Goal: Transaction & Acquisition: Purchase product/service

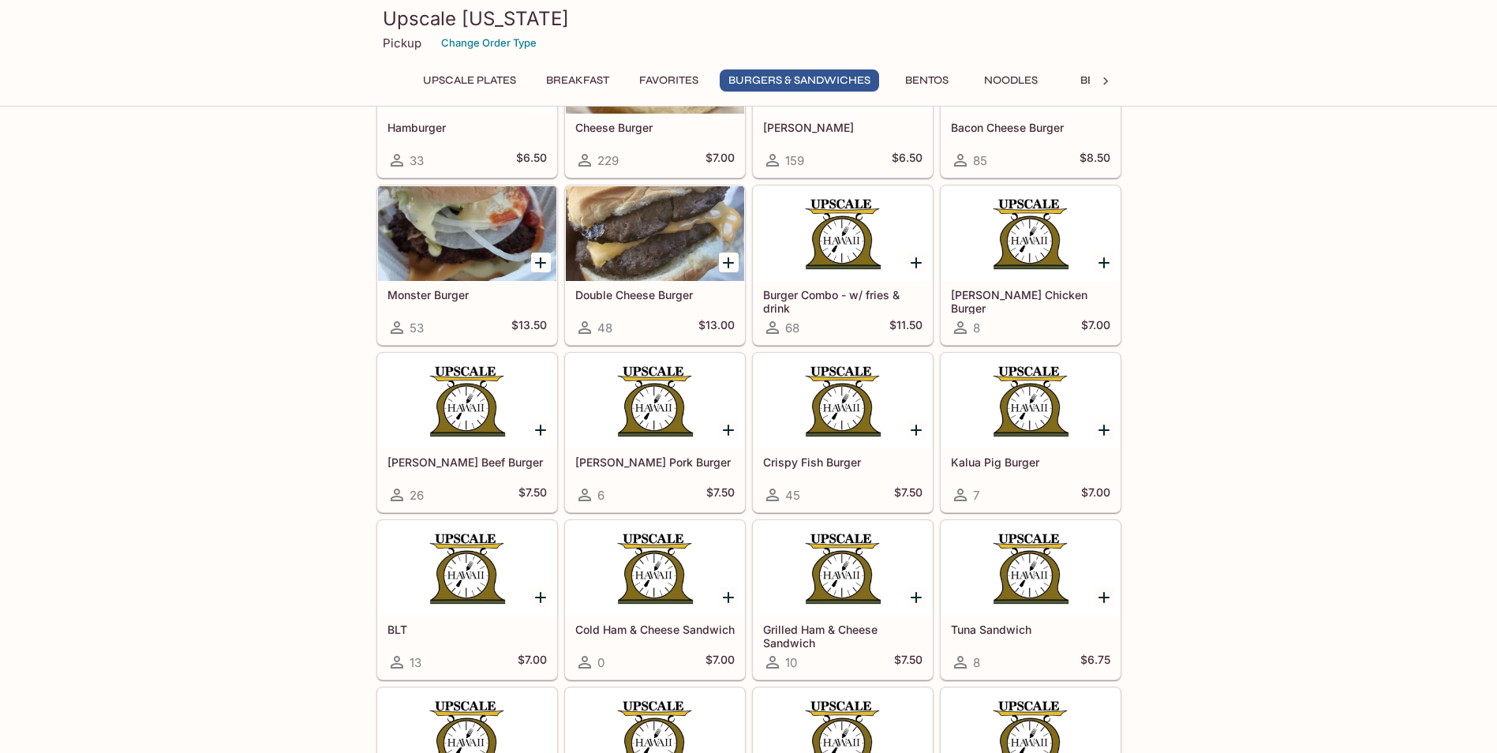
scroll to position [2367, 0]
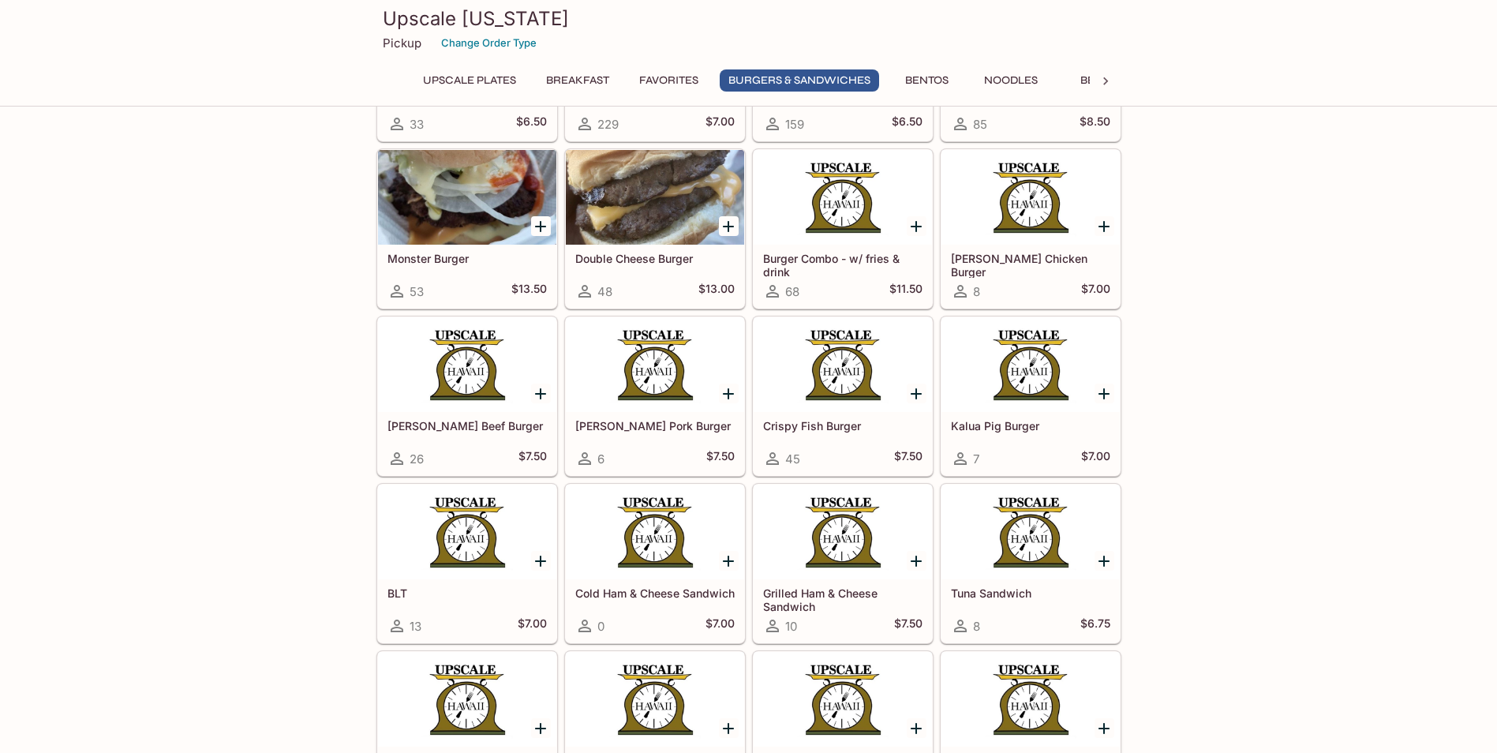
click at [817, 252] on h5 "Burger Combo - w/ fries & drink" at bounding box center [842, 265] width 159 height 26
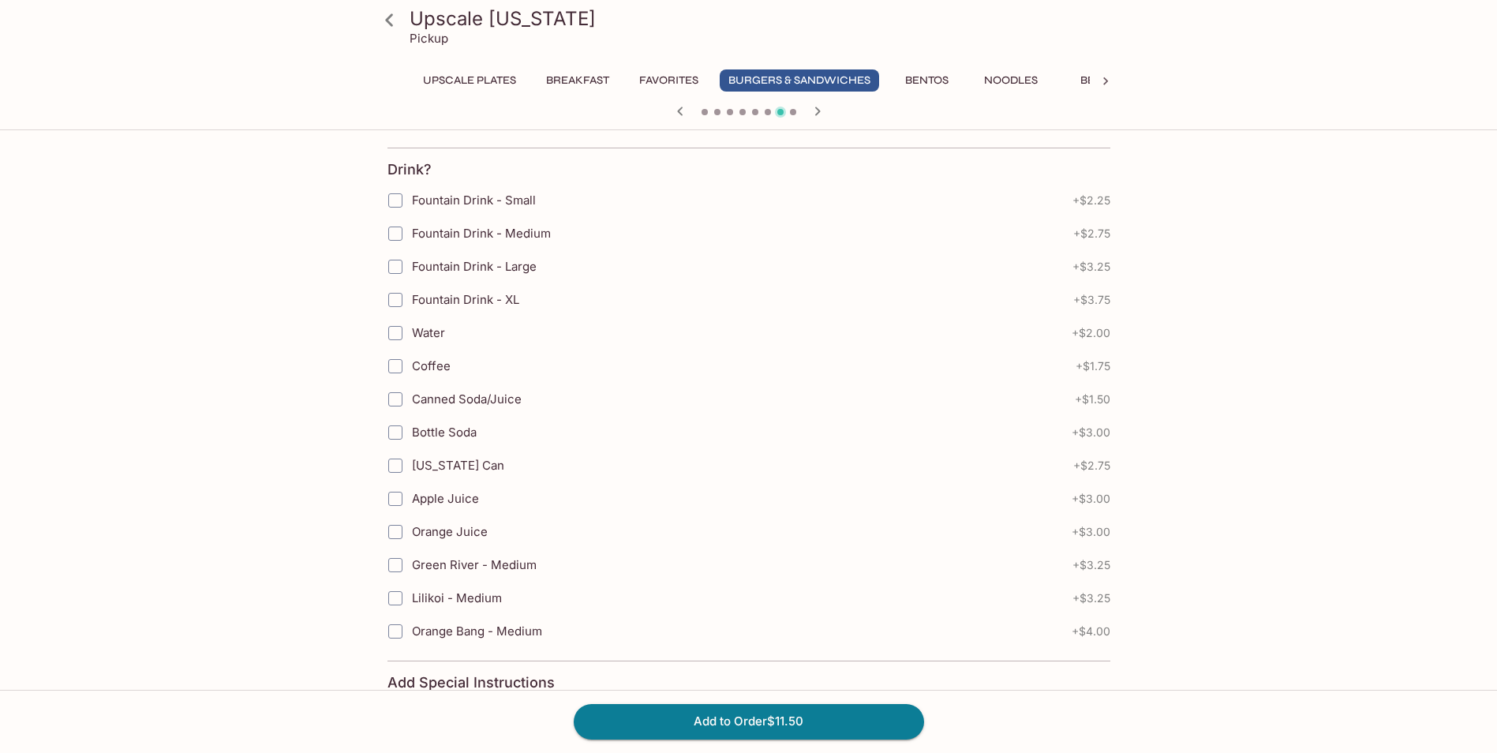
scroll to position [473, 0]
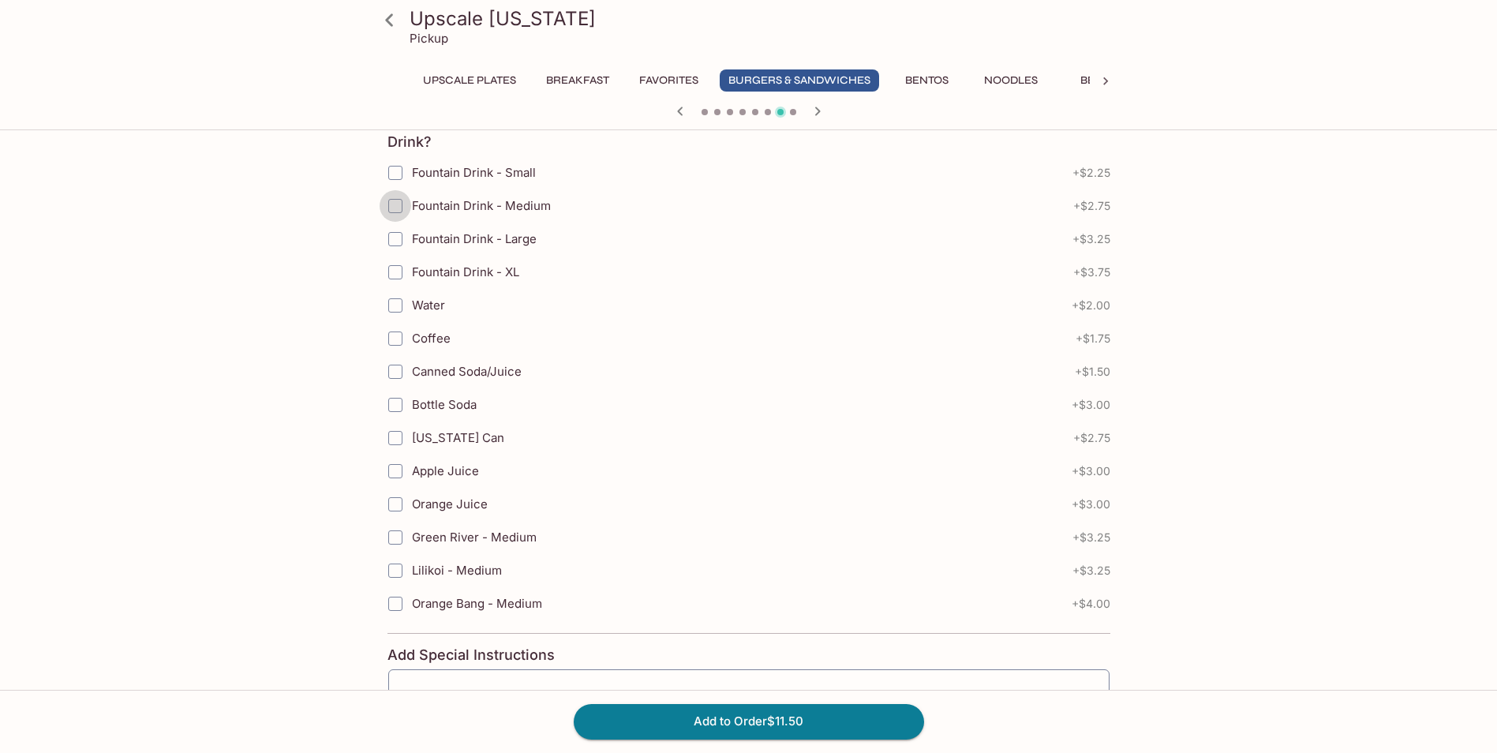
click at [395, 213] on input "Fountain Drink - Medium" at bounding box center [396, 206] width 32 height 32
checkbox input "true"
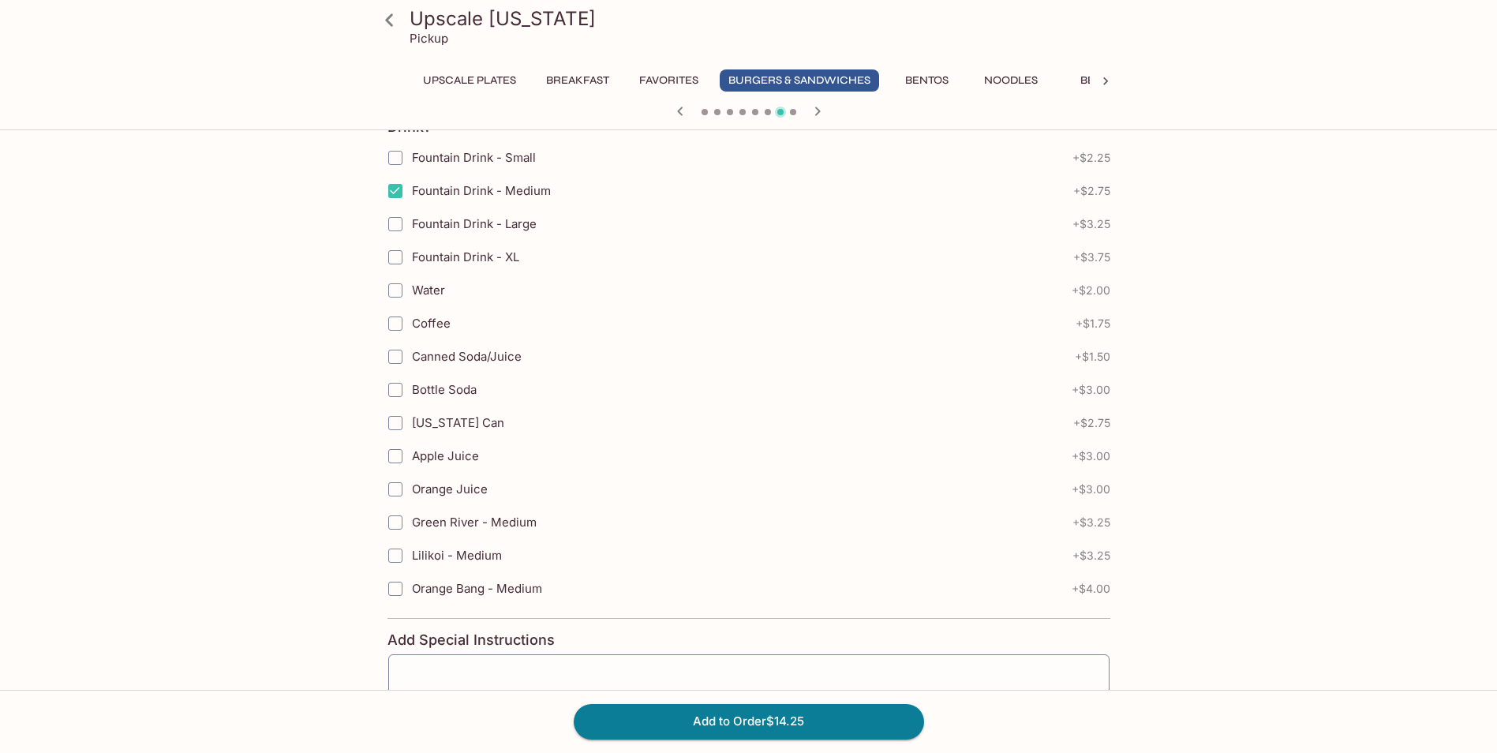
scroll to position [624, 0]
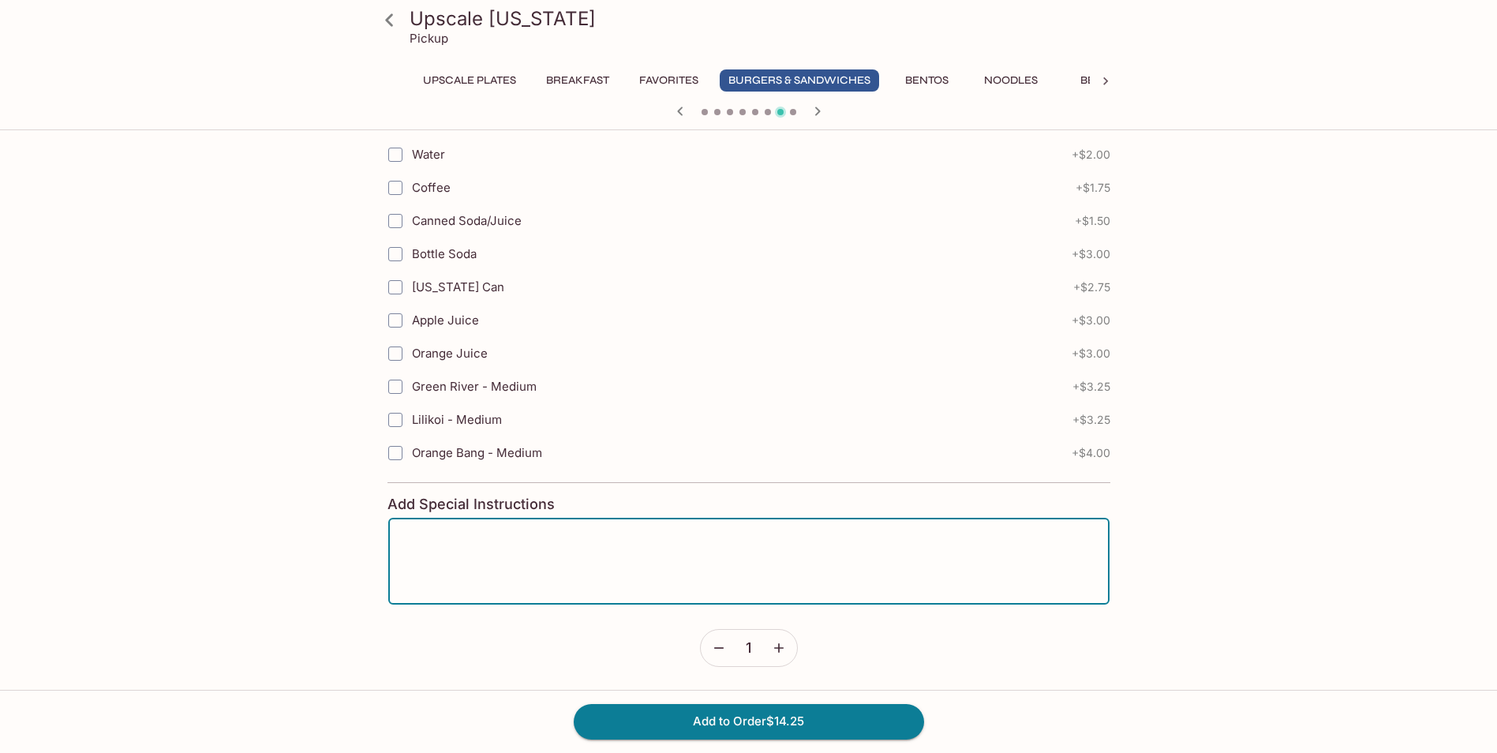
click at [533, 540] on textarea at bounding box center [748, 561] width 699 height 60
type textarea "No Ketchup Fries extra crispy"
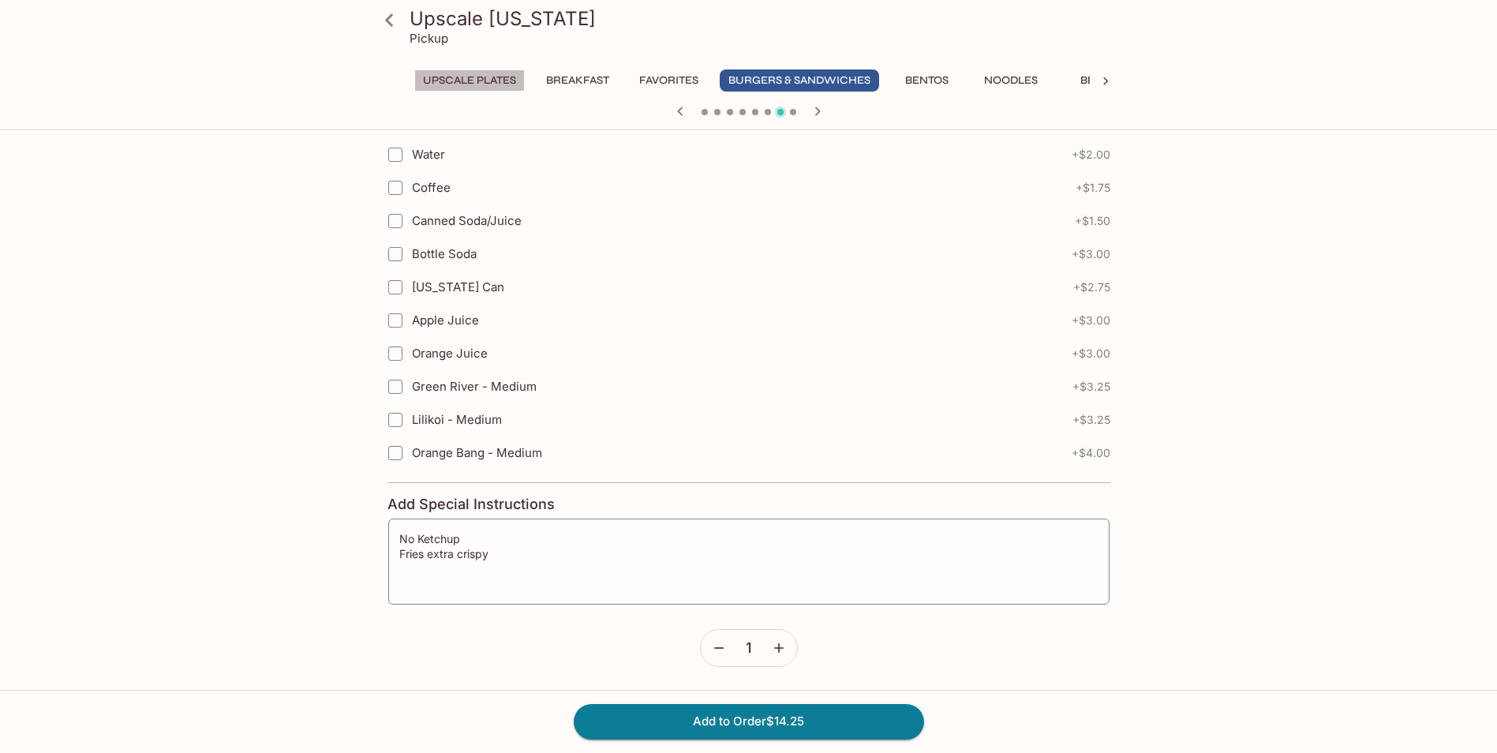
click at [490, 76] on button "UPSCALE Plates" at bounding box center [469, 80] width 110 height 22
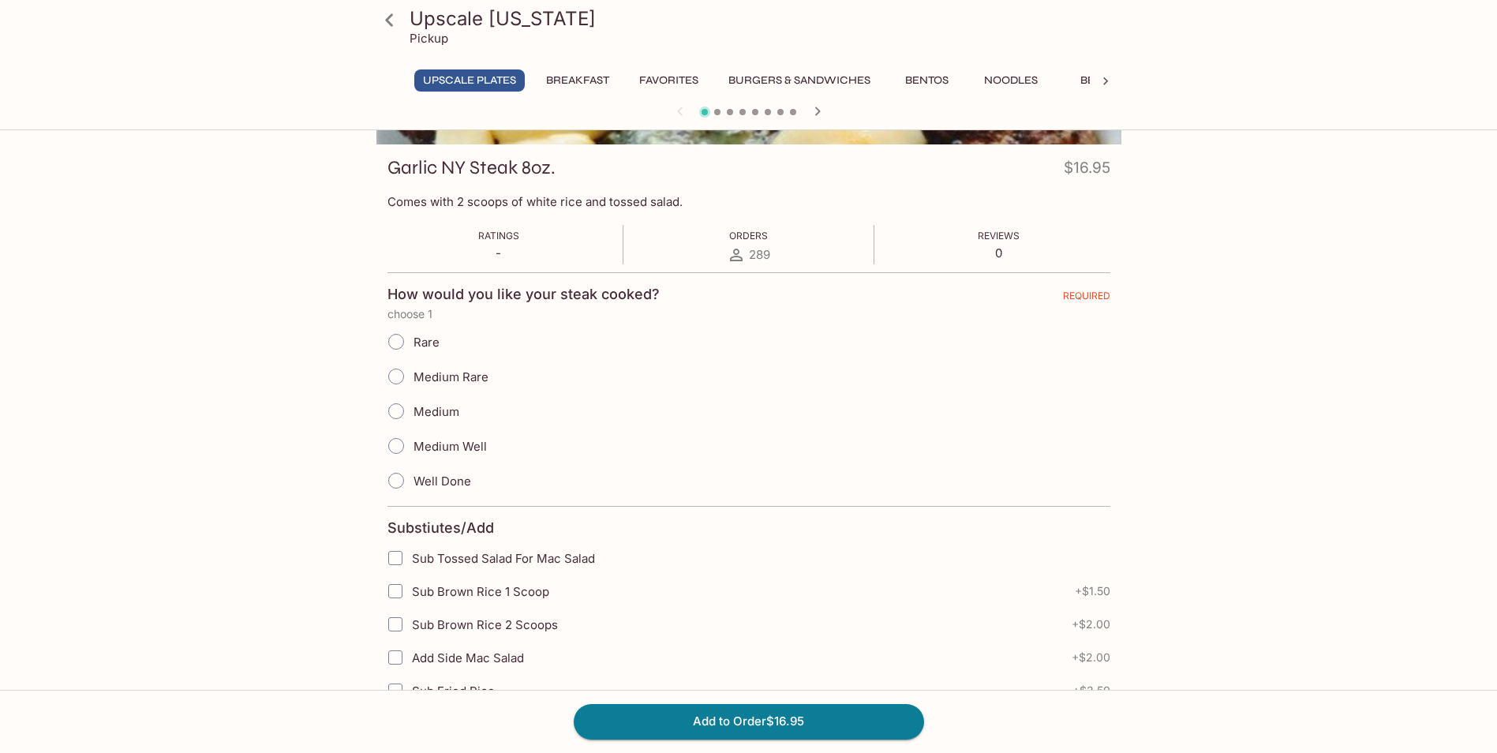
scroll to position [0, 0]
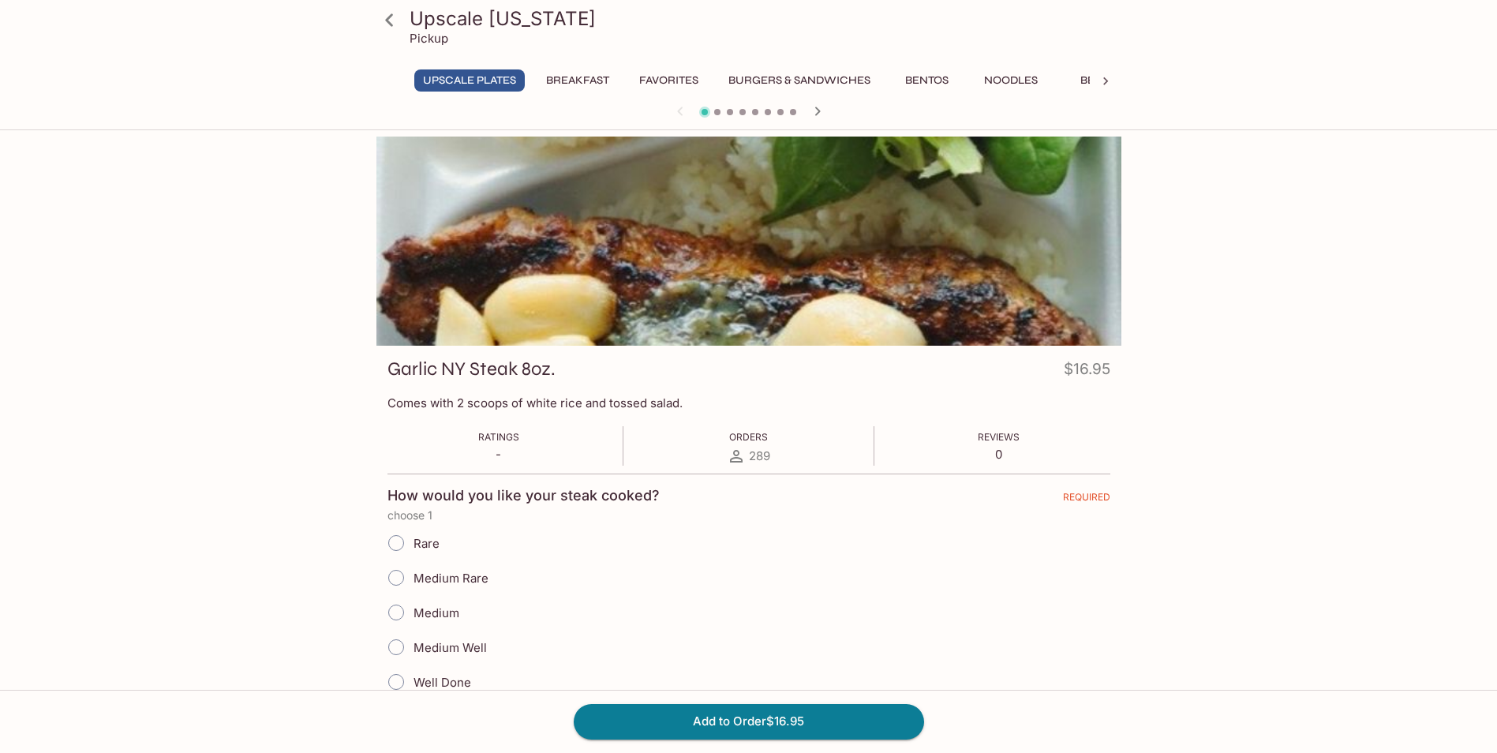
click at [484, 79] on button "UPSCALE Plates" at bounding box center [469, 80] width 110 height 22
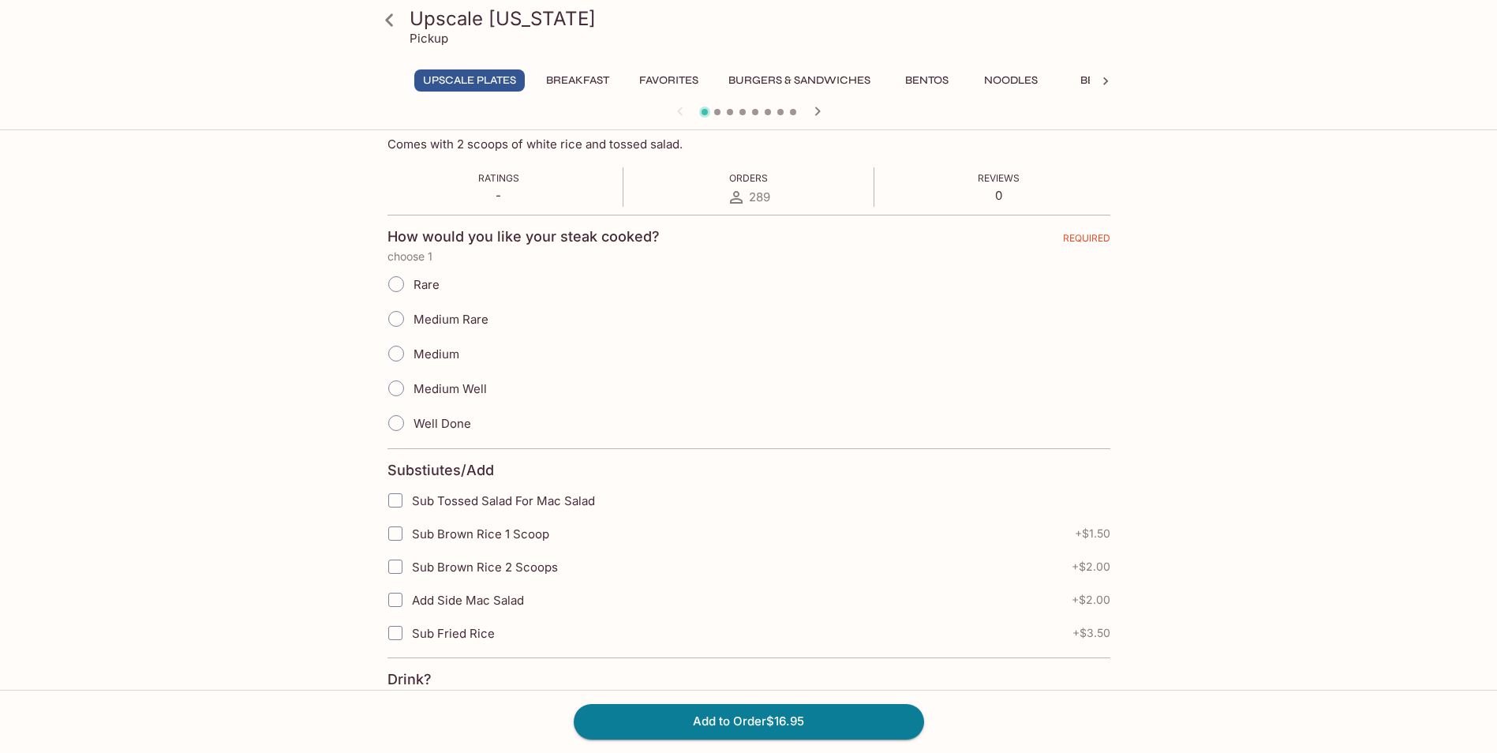
scroll to position [473, 0]
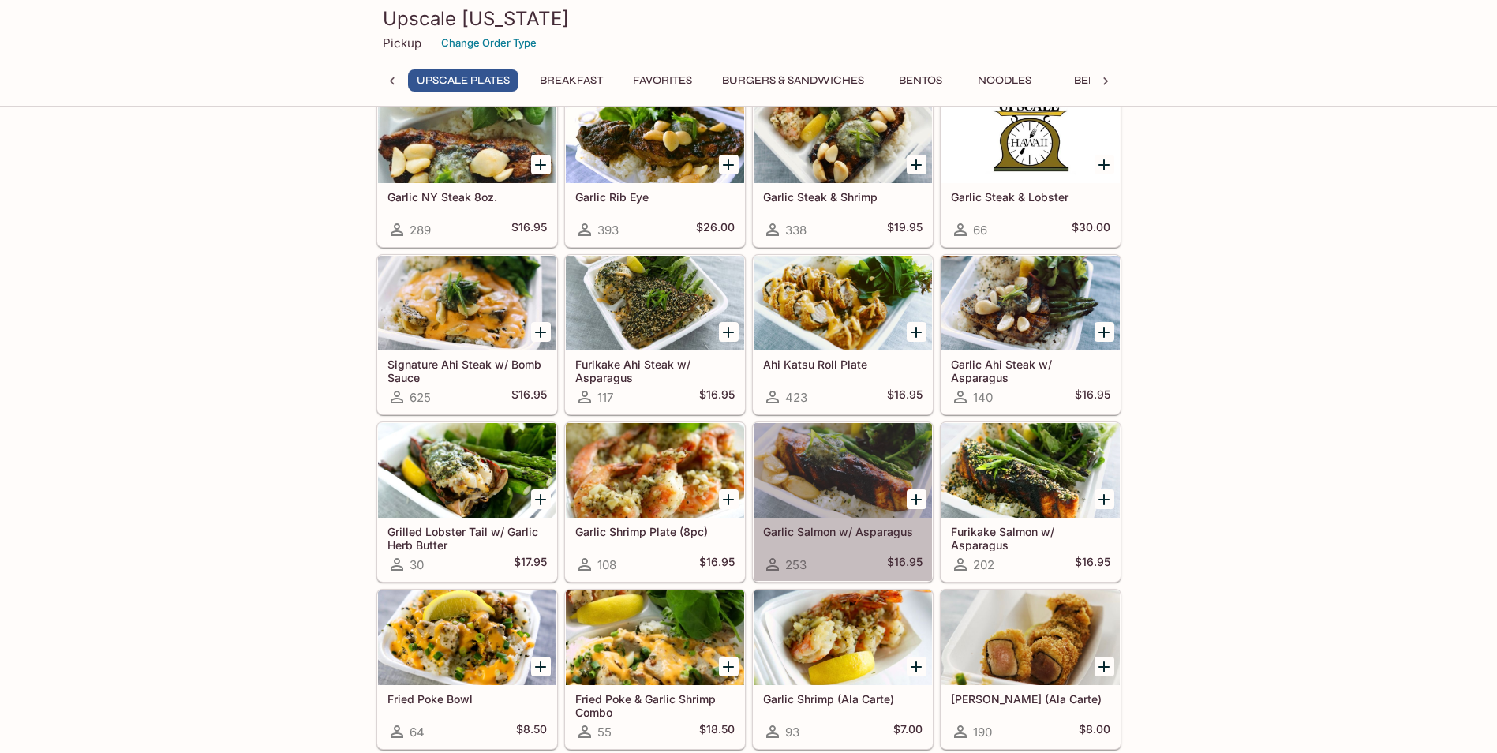
click at [833, 495] on div at bounding box center [843, 470] width 178 height 95
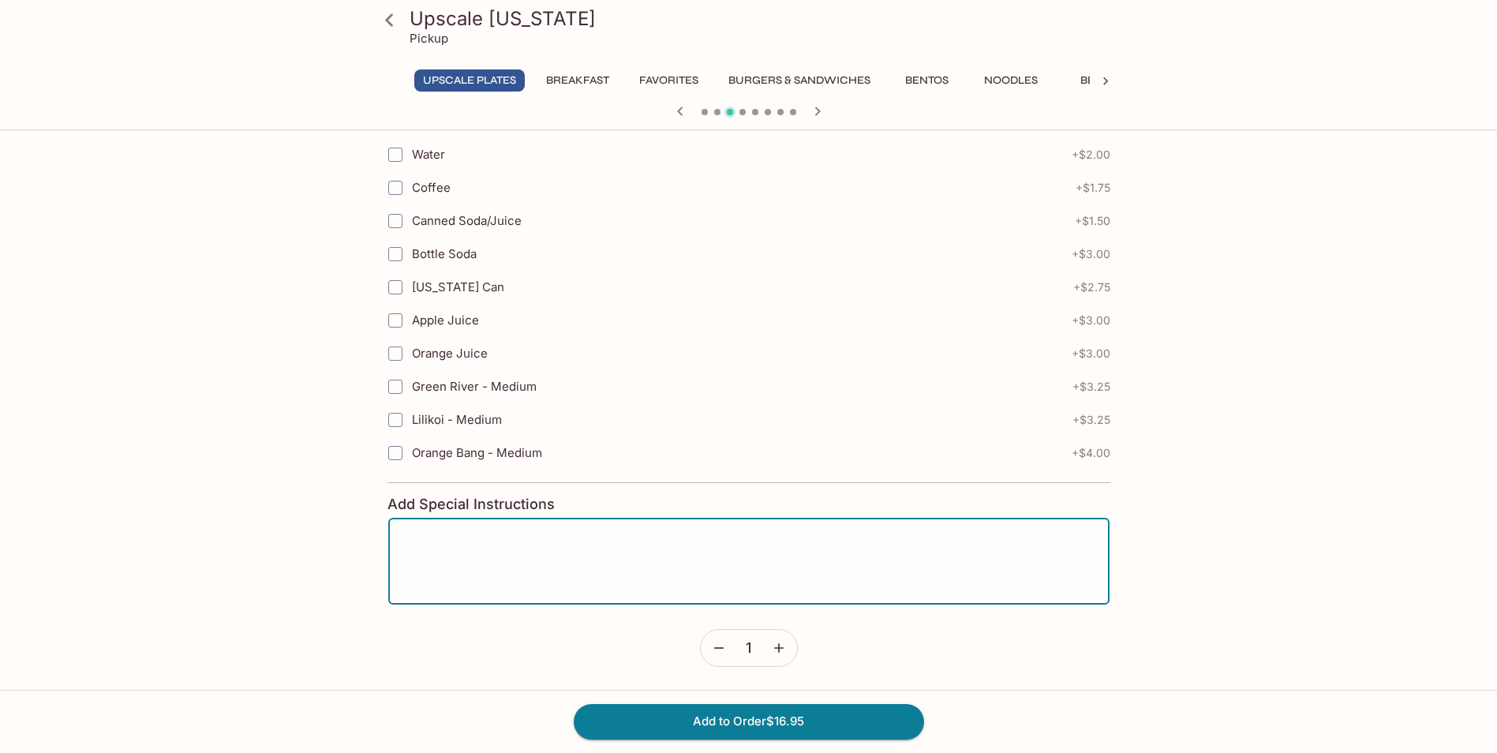
click at [503, 555] on textarea at bounding box center [748, 561] width 699 height 60
type textarea "No Rice All toss No dressing"
click at [784, 728] on button "Add to Order $16.95" at bounding box center [749, 721] width 350 height 35
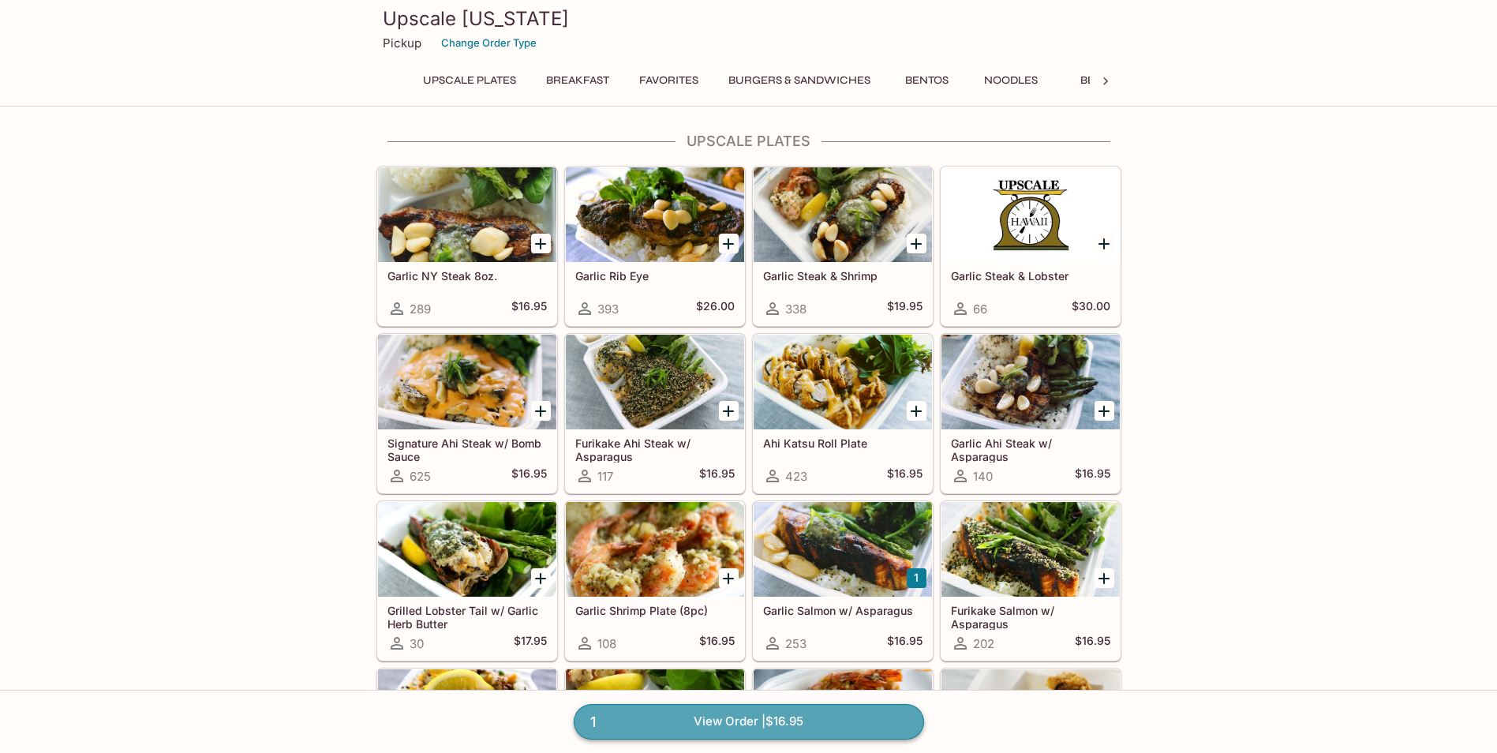
click at [763, 726] on link "1 View Order | $16.95" at bounding box center [749, 721] width 350 height 35
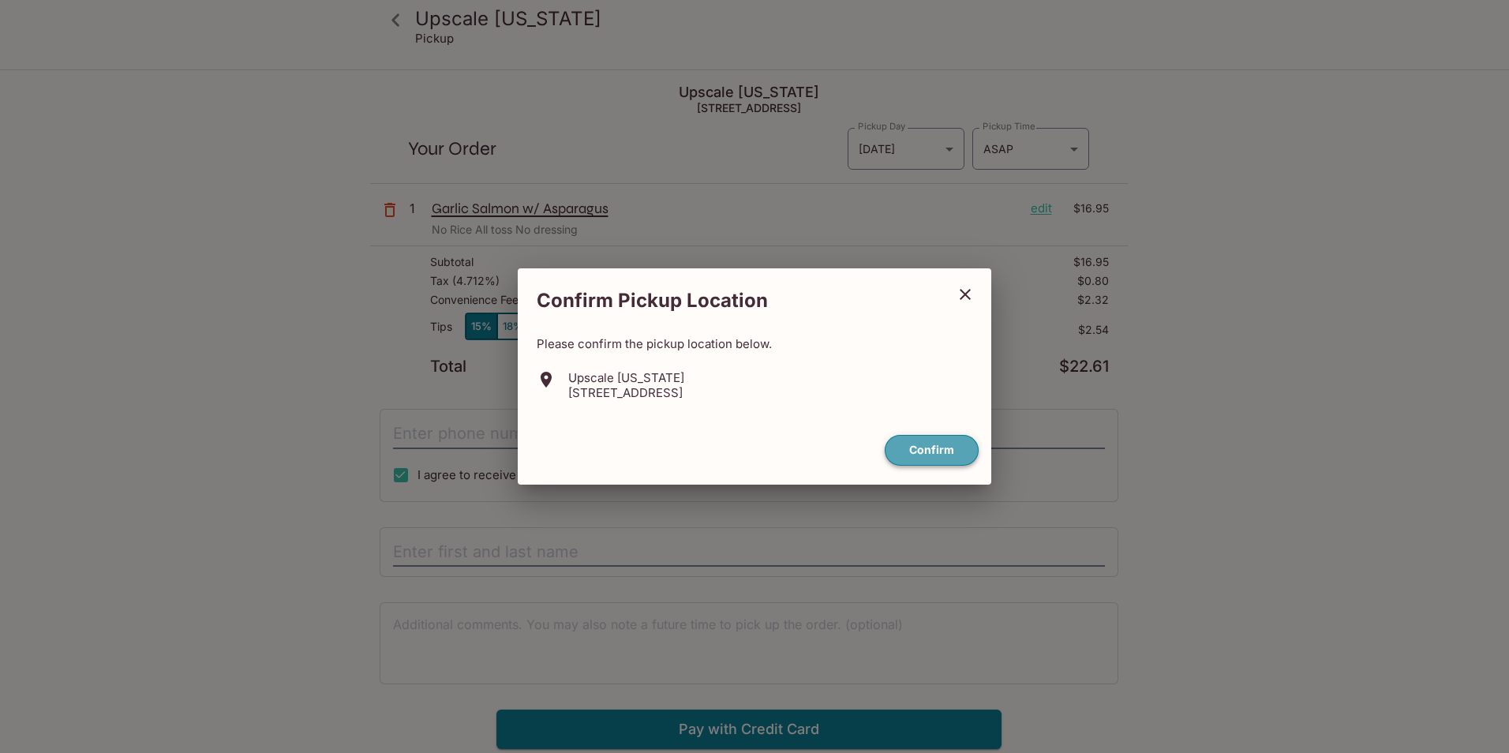
click at [937, 446] on button "Confirm" at bounding box center [932, 450] width 94 height 31
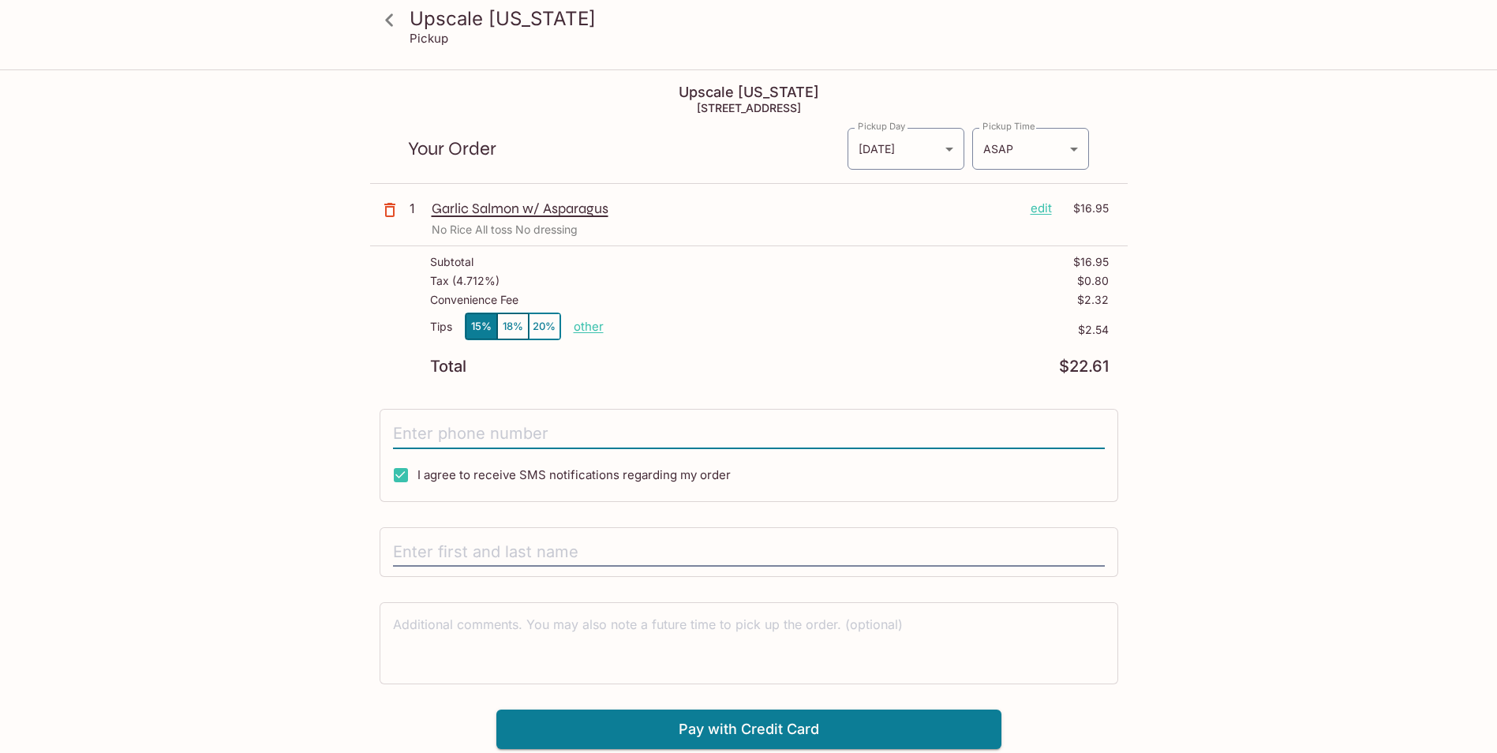
click at [417, 433] on input "tel" at bounding box center [749, 434] width 712 height 30
type input "[PHONE_NUMBER]"
type input "[PERSON_NAME]"
click at [331, 541] on div "Upscale [US_STATE] Pickup Upscale [US_STATE] [STREET_ADDRESS] Your Order Pickup…" at bounding box center [749, 410] width 1010 height 678
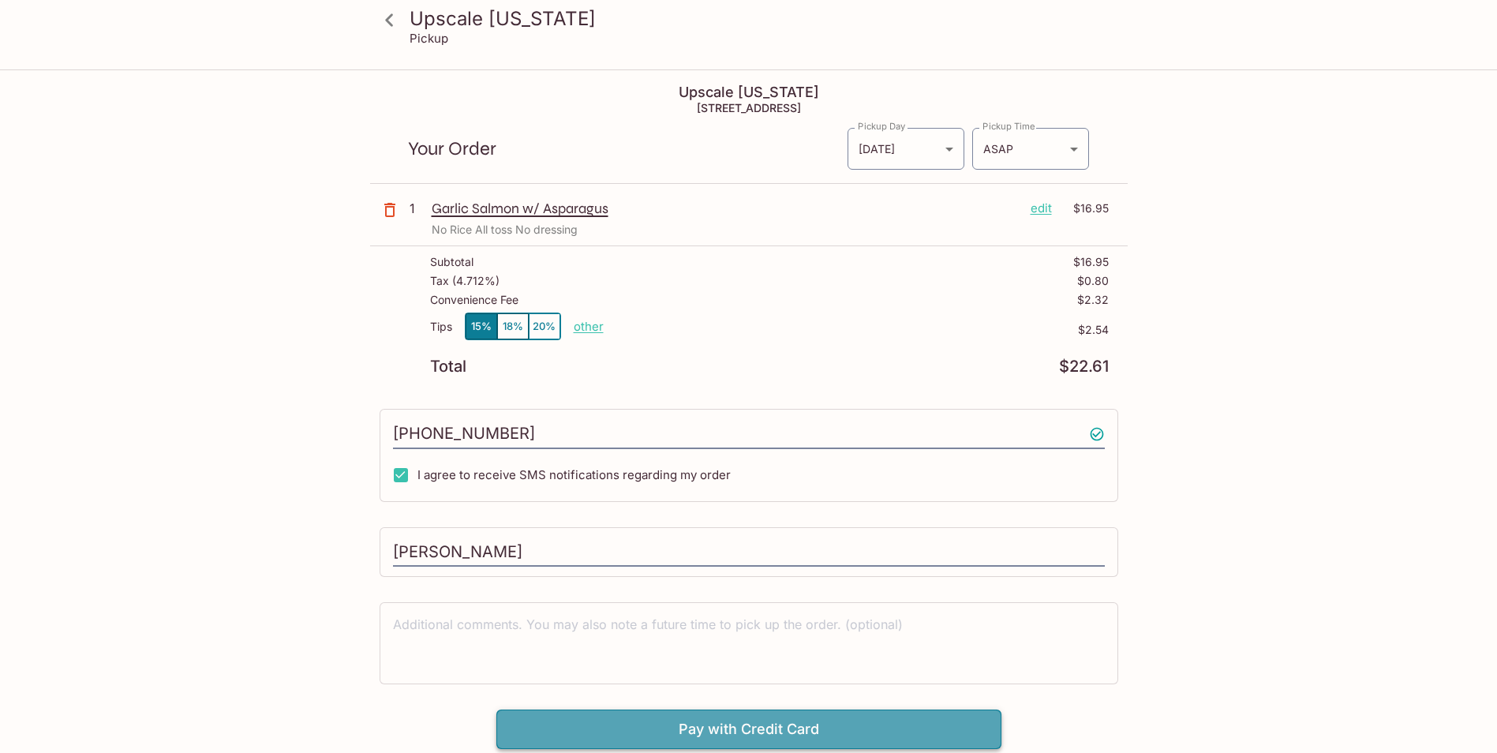
click at [760, 729] on button "Pay with Credit Card" at bounding box center [748, 728] width 505 height 39
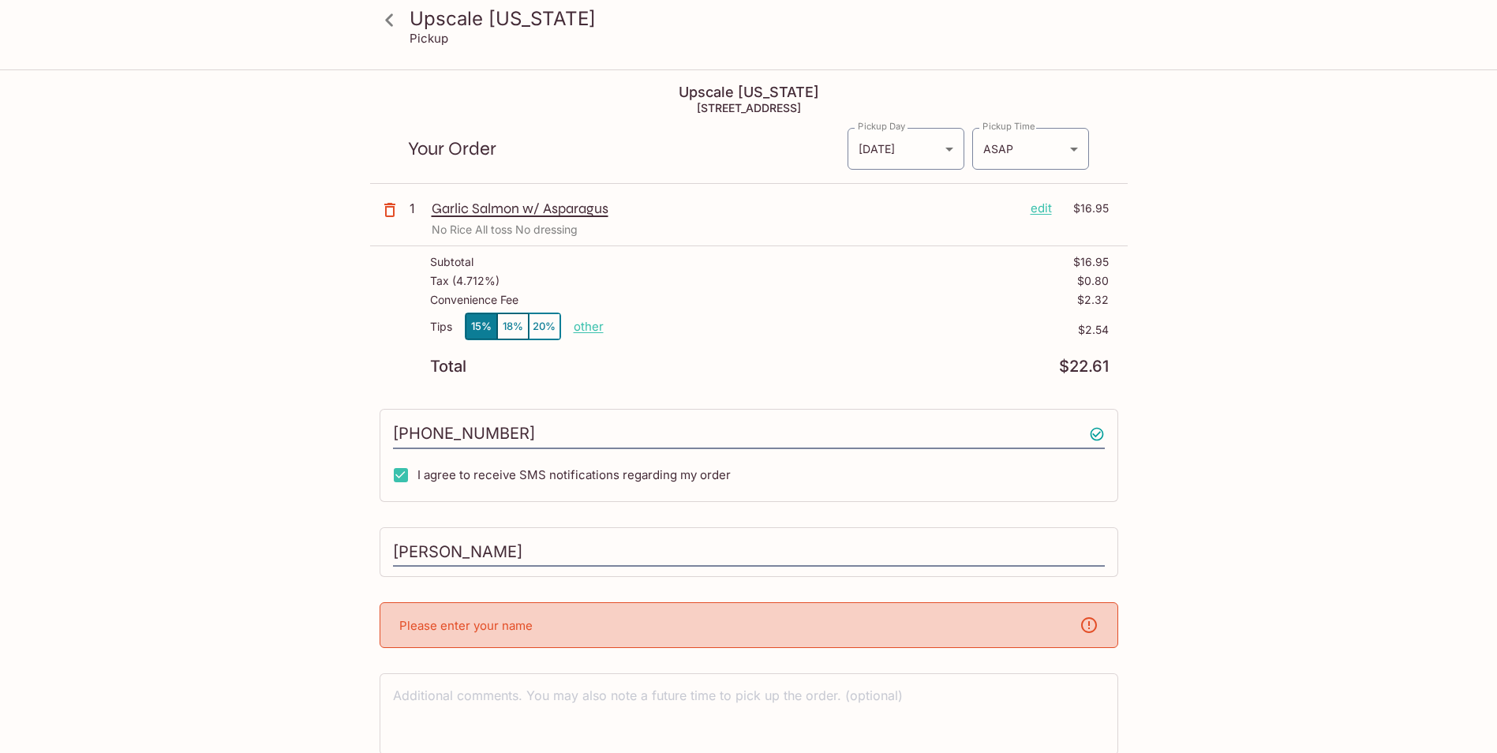
scroll to position [71, 0]
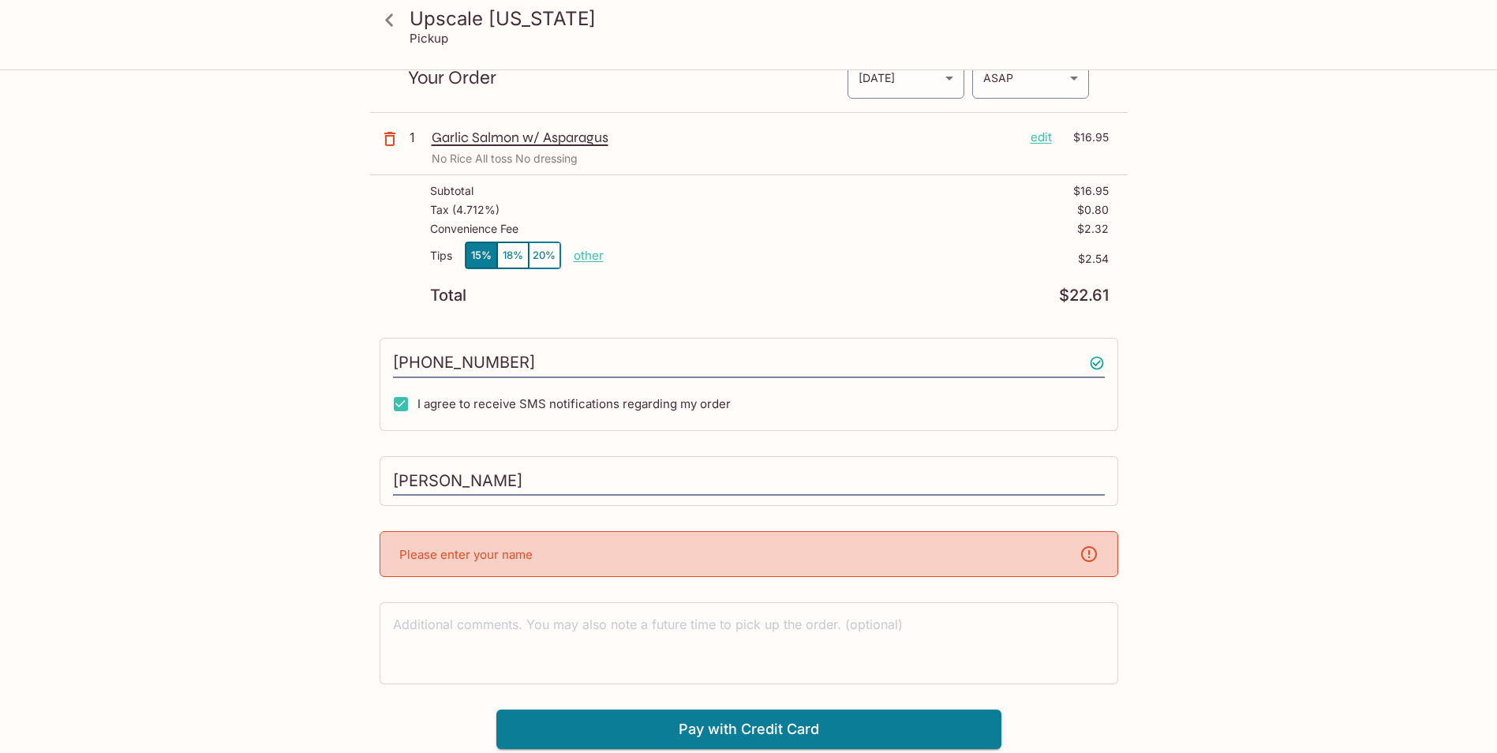
click at [623, 555] on div "Please enter your name" at bounding box center [749, 554] width 739 height 46
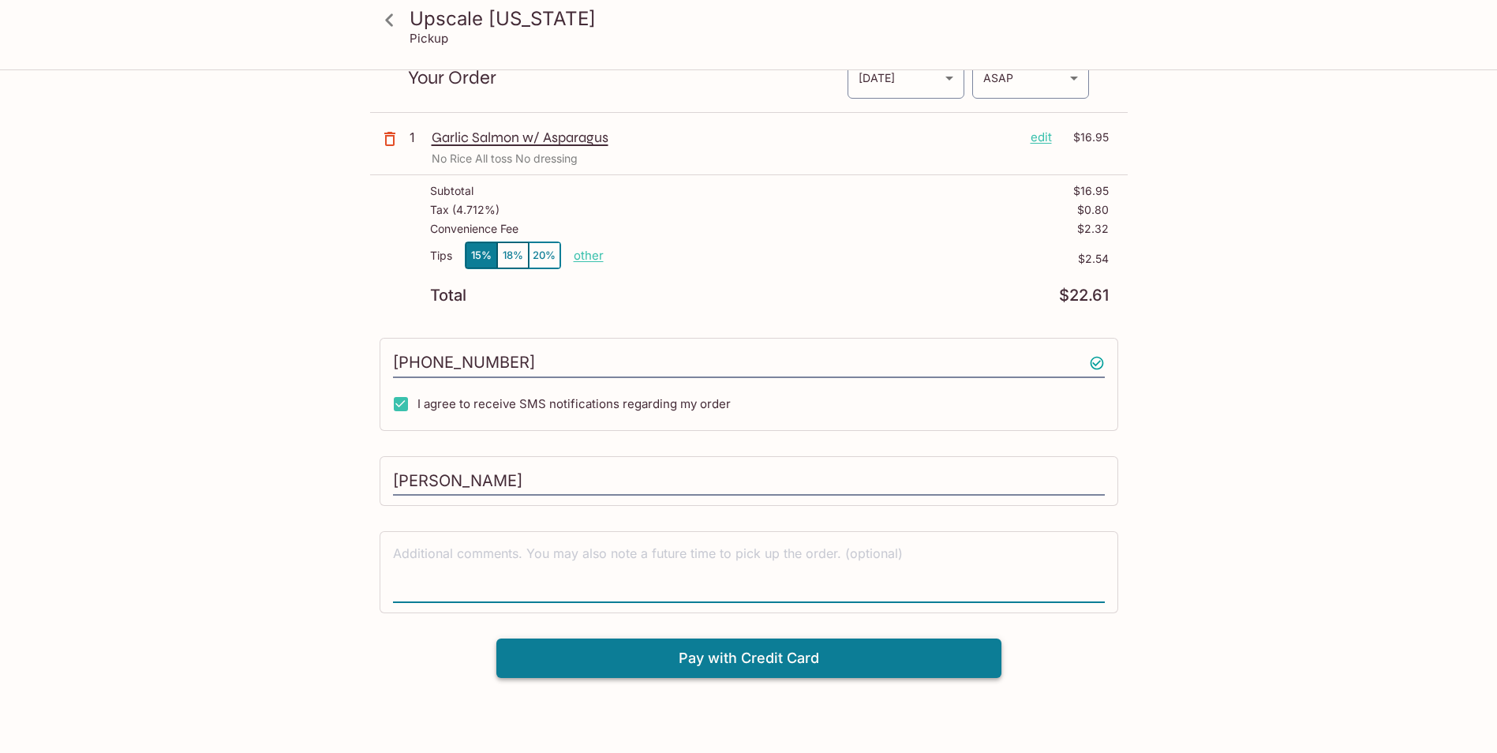
click at [775, 666] on button "Pay with Credit Card" at bounding box center [748, 657] width 505 height 39
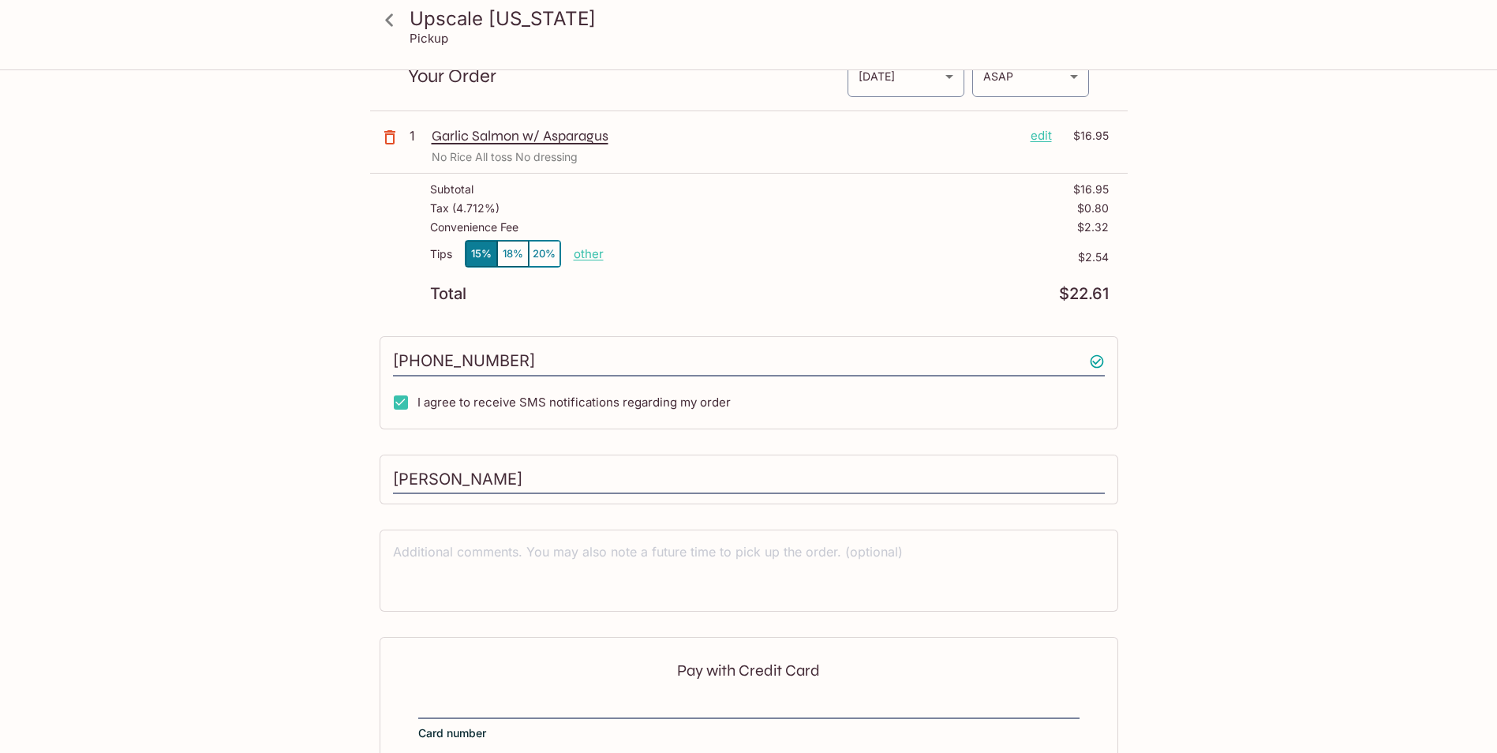
scroll to position [233, 0]
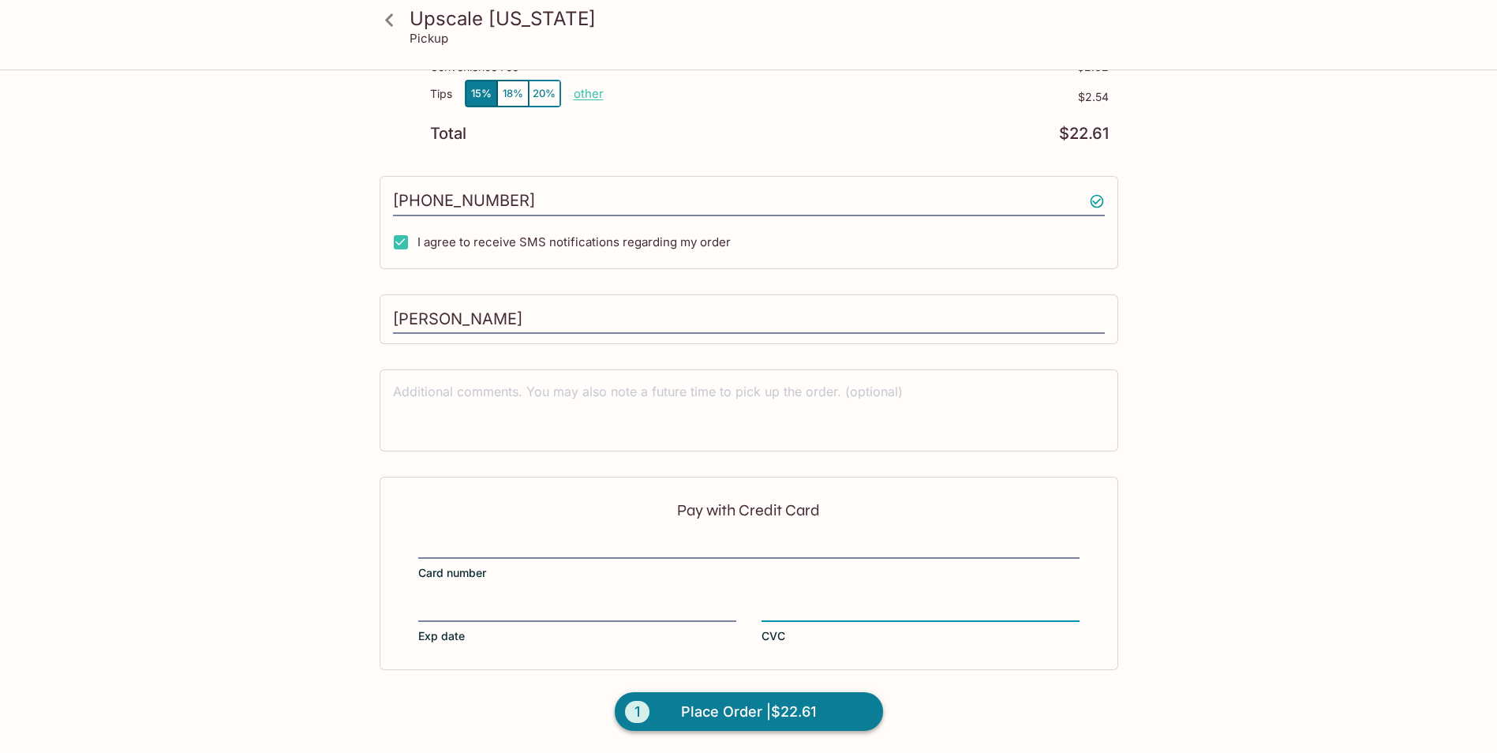
click at [741, 714] on span "Place Order | $22.61" at bounding box center [748, 711] width 135 height 25
